Goal: Task Accomplishment & Management: Use online tool/utility

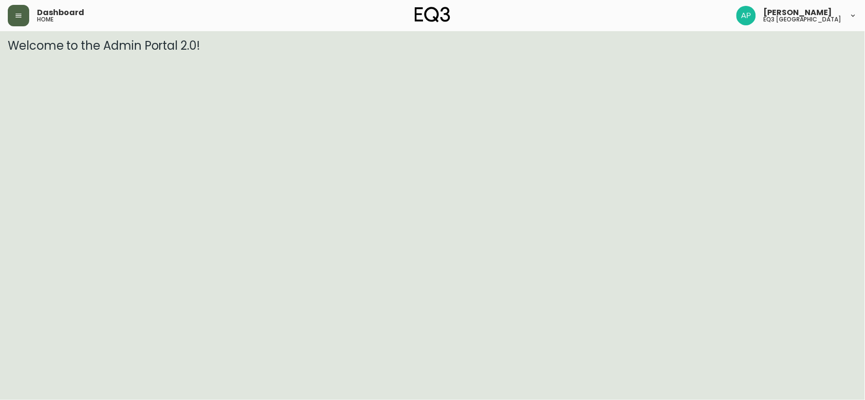
click at [27, 14] on button "button" at bounding box center [18, 15] width 21 height 21
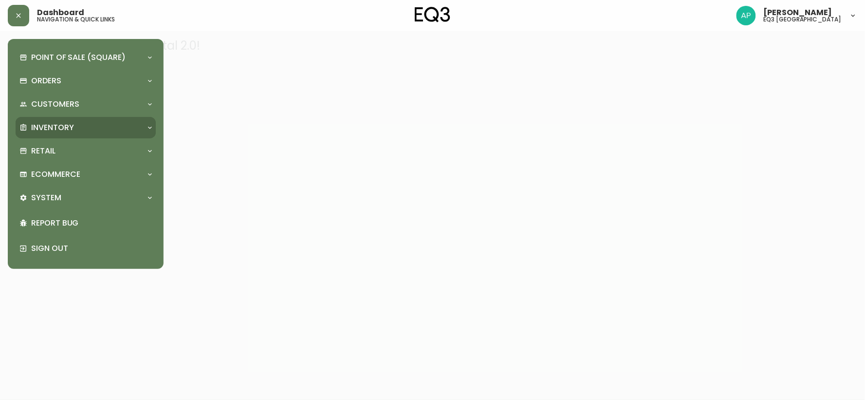
click at [114, 120] on div "Inventory" at bounding box center [86, 127] width 140 height 21
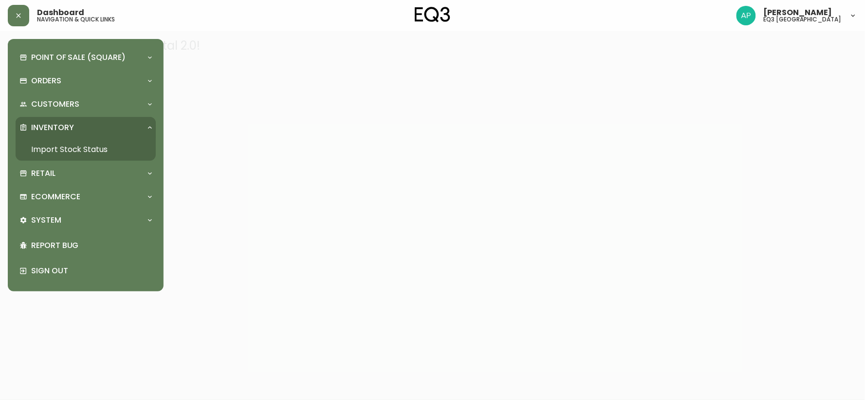
click at [103, 150] on link "Import Stock Status" at bounding box center [86, 149] width 140 height 22
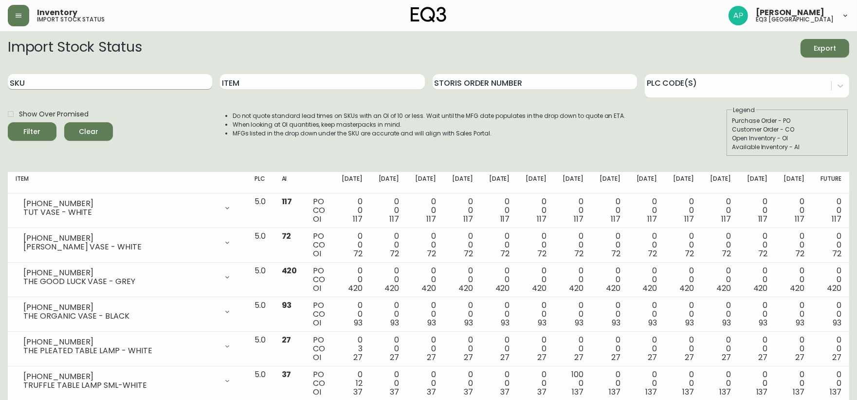
click at [124, 83] on input "SKU" at bounding box center [110, 82] width 204 height 16
paste input "[PHONE_NUMBER]"
type input "[PHONE_NUMBER]"
click at [8, 122] on button "Filter" at bounding box center [32, 131] width 49 height 18
